Goal: Navigation & Orientation: Find specific page/section

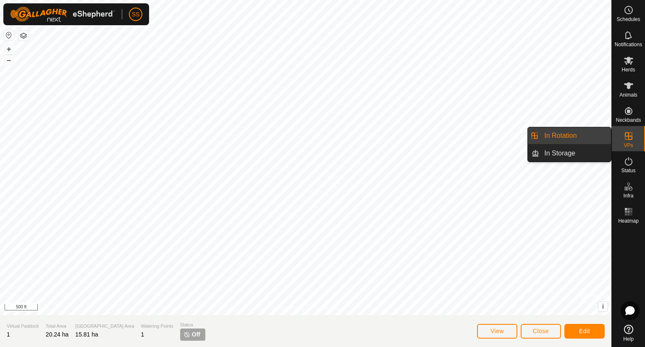
click at [585, 136] on link "In Rotation" at bounding box center [575, 135] width 72 height 17
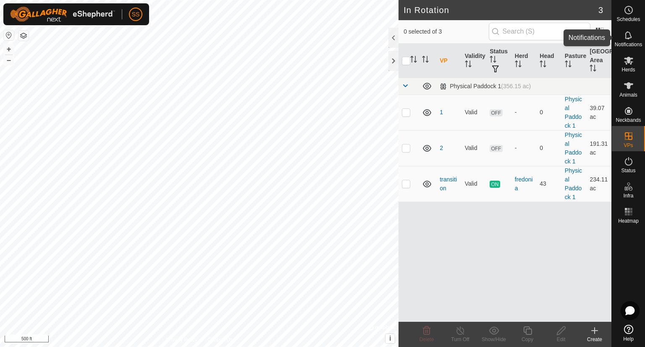
click at [626, 39] on icon at bounding box center [629, 35] width 10 height 10
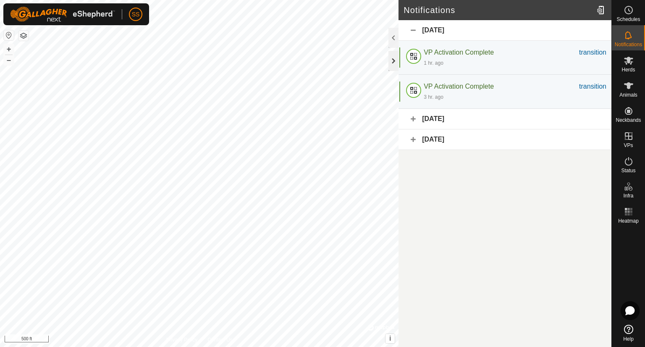
click at [396, 58] on div at bounding box center [393, 61] width 10 height 20
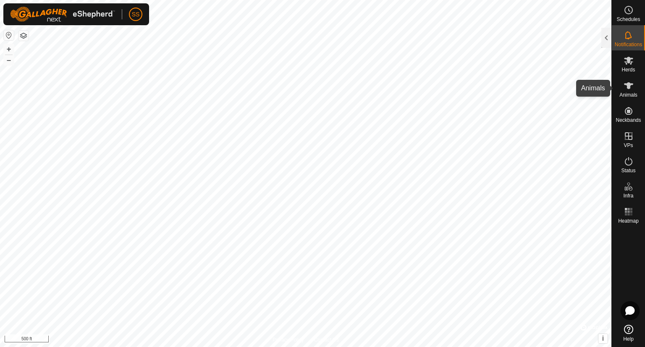
click at [635, 89] on es-animals-svg-icon at bounding box center [628, 85] width 15 height 13
click at [606, 34] on div at bounding box center [606, 38] width 10 height 20
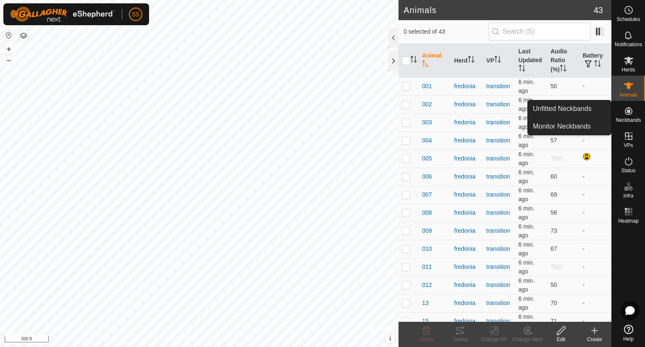
click at [455, 32] on span "0 selected of 43" at bounding box center [446, 31] width 85 height 9
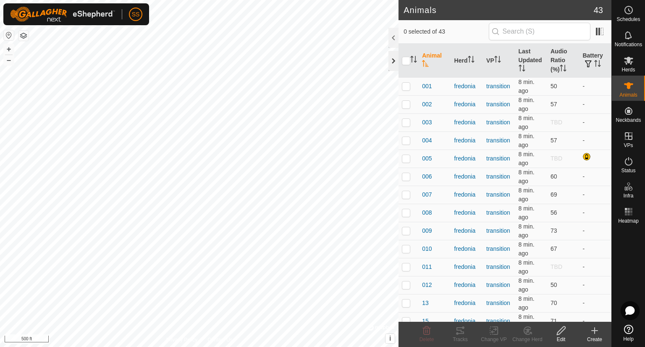
click at [395, 63] on div at bounding box center [393, 61] width 10 height 20
